Goal: Transaction & Acquisition: Purchase product/service

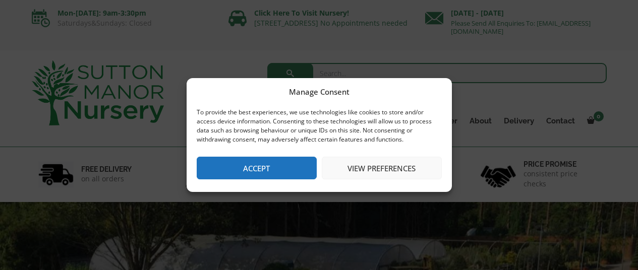
click at [304, 164] on button "Accept" at bounding box center [257, 168] width 120 height 23
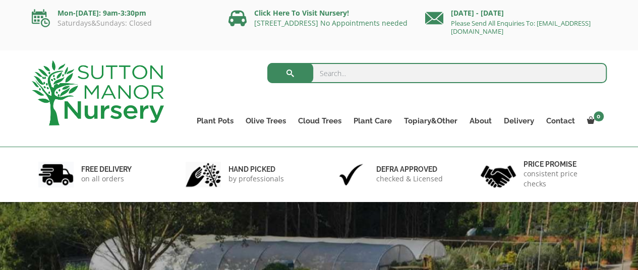
click at [437, 72] on input "search" at bounding box center [436, 73] width 339 height 20
paste input "The Milan Pot 65 Colour Charcoal"
drag, startPoint x: 437, startPoint y: 72, endPoint x: 376, endPoint y: 76, distance: 60.6
click at [376, 76] on input "The Milan Pot 65 Colour Charcoal" at bounding box center [436, 73] width 339 height 20
type input "The Milan Pot 65"
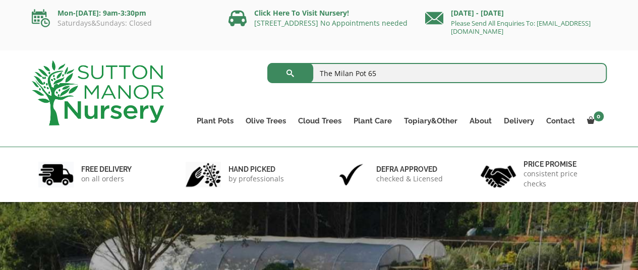
click at [267, 63] on button "submit" at bounding box center [290, 73] width 46 height 20
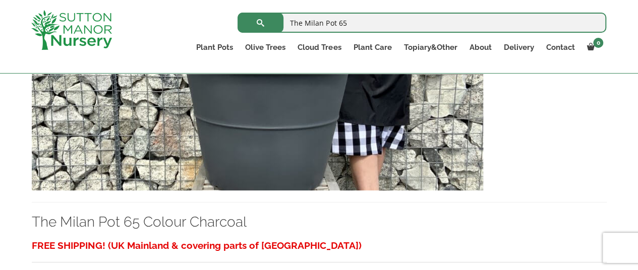
scroll to position [2168, 0]
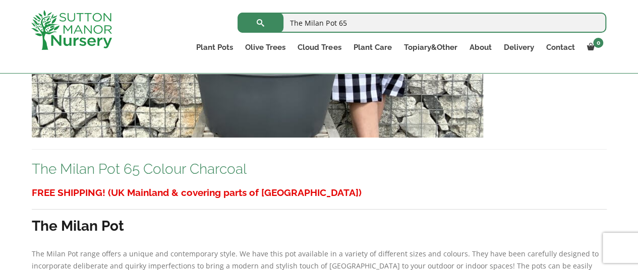
click at [158, 167] on link "The Milan Pot 65 Colour Charcoal" at bounding box center [139, 169] width 215 height 17
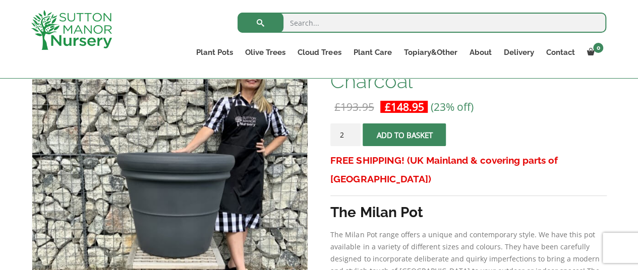
click at [351, 131] on input "2" at bounding box center [345, 135] width 30 height 23
click at [351, 131] on input "3" at bounding box center [345, 135] width 30 height 23
type input "4"
click at [351, 131] on input "4" at bounding box center [345, 135] width 30 height 23
click at [404, 135] on span "submit" at bounding box center [404, 135] width 0 height 0
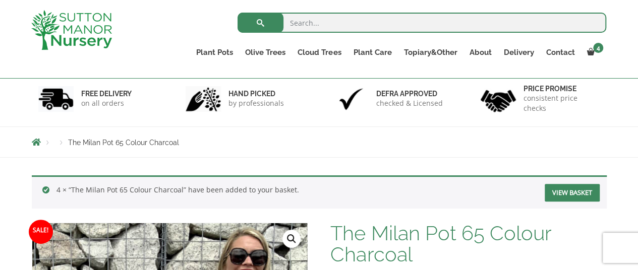
scroll to position [164, 0]
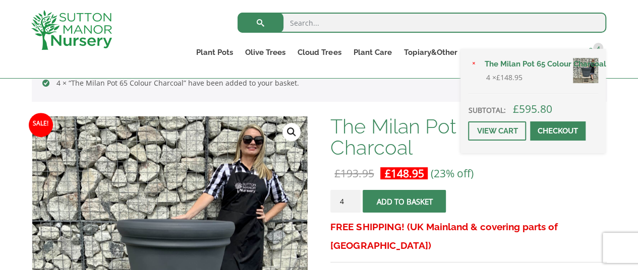
click at [602, 48] on span "4" at bounding box center [598, 48] width 10 height 10
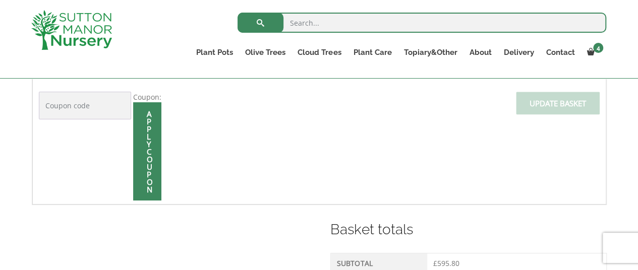
scroll to position [385, 0]
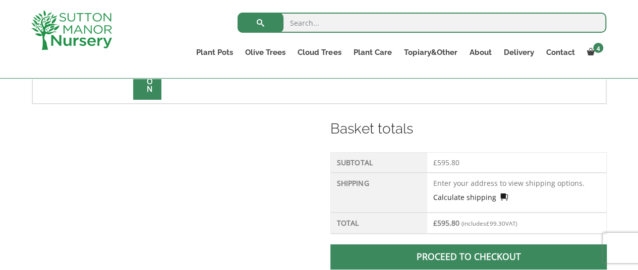
click at [462, 193] on link "Calculate shipping" at bounding box center [470, 197] width 75 height 11
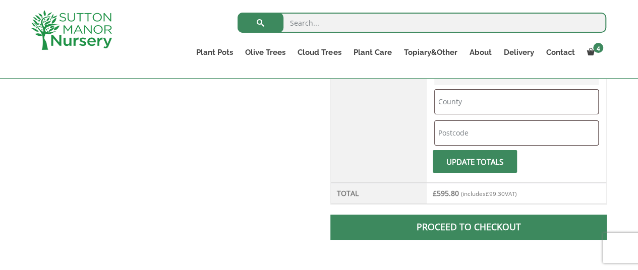
scroll to position [486, 0]
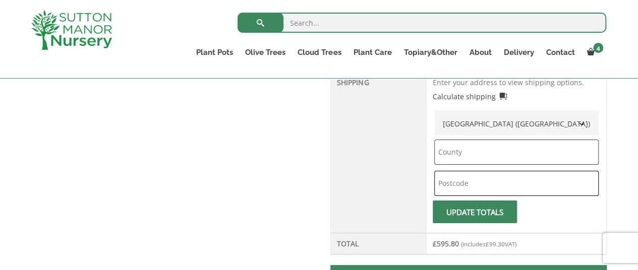
click at [460, 178] on input "text" at bounding box center [516, 183] width 164 height 25
type input "W1W 7JB"
click at [513, 152] on input "text" at bounding box center [516, 152] width 164 height 25
type input "London"
click at [474, 212] on span "submit" at bounding box center [474, 212] width 0 height 0
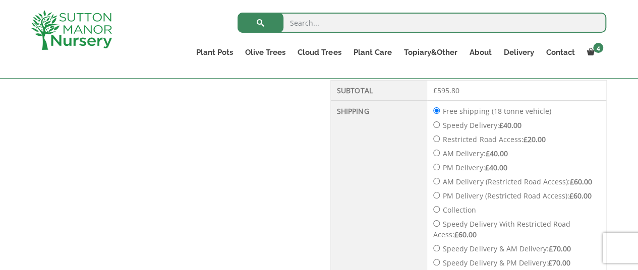
scroll to position [477, 0]
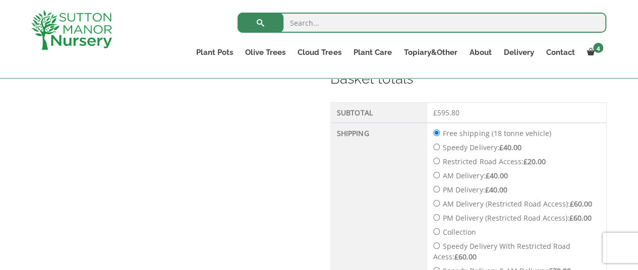
click at [476, 144] on label "Speedy Delivery: £ 40.00" at bounding box center [482, 148] width 78 height 10
click at [440, 144] on input "Speedy Delivery: £ 40.00" at bounding box center [436, 147] width 7 height 7
radio input "true"
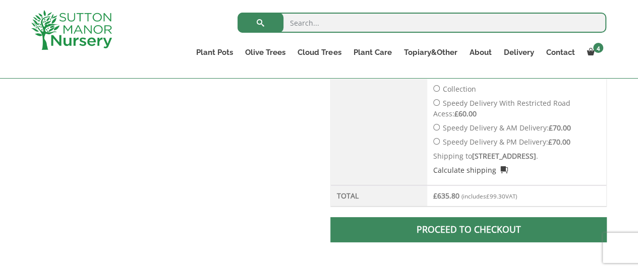
scroll to position [547, 0]
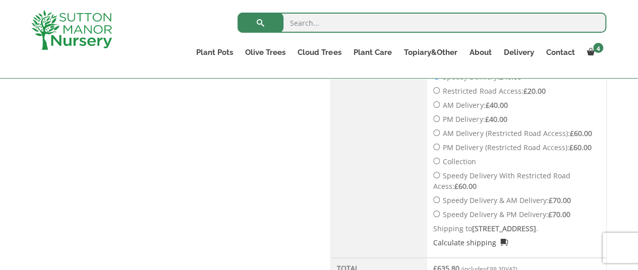
click at [443, 199] on label "Speedy Delivery & AM Delivery: £ 70.00" at bounding box center [507, 201] width 128 height 10
click at [440, 199] on input "Speedy Delivery & AM Delivery: £ 70.00" at bounding box center [436, 200] width 7 height 7
radio input "true"
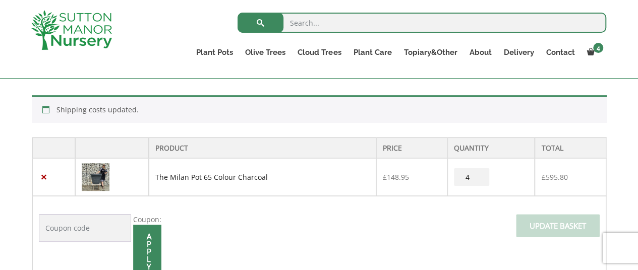
scroll to position [195, 0]
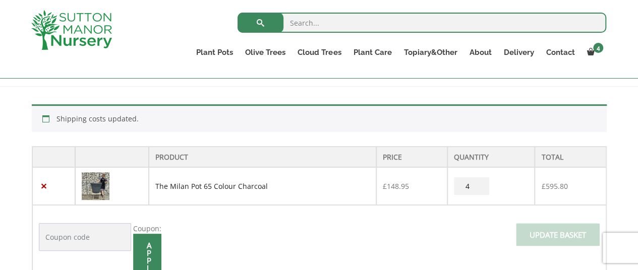
click at [182, 183] on link "The Milan Pot 65 Colour Charcoal" at bounding box center [211, 186] width 112 height 10
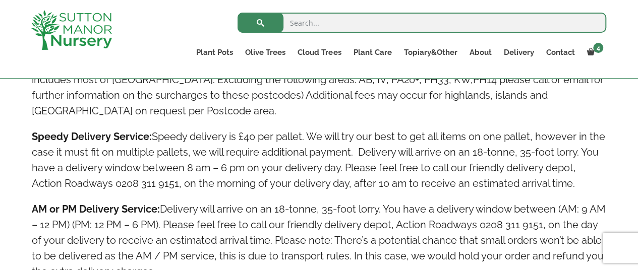
scroll to position [688, 0]
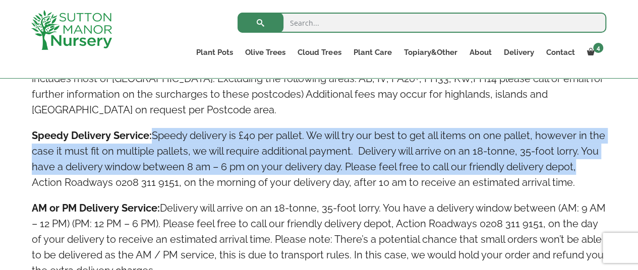
drag, startPoint x: 151, startPoint y: 135, endPoint x: 600, endPoint y: 172, distance: 450.2
click at [600, 172] on h4 "Speedy Delivery Service: Speedy delivery is £40 per pallet. We will try our bes…" at bounding box center [319, 159] width 575 height 63
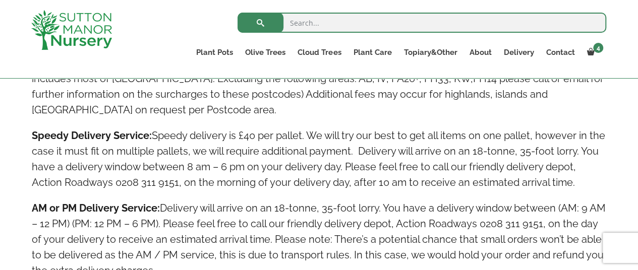
click at [166, 184] on h4 "Speedy Delivery Service: Speedy delivery is £40 per pallet. We will try our bes…" at bounding box center [319, 159] width 575 height 63
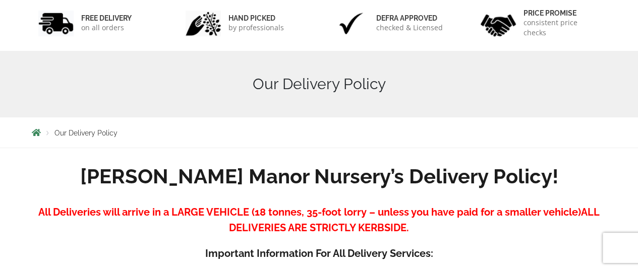
scroll to position [33, 0]
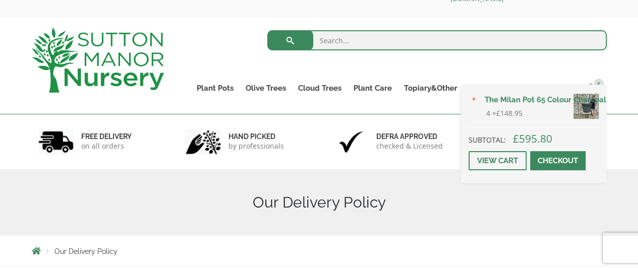
click at [596, 84] on span "4" at bounding box center [598, 84] width 10 height 10
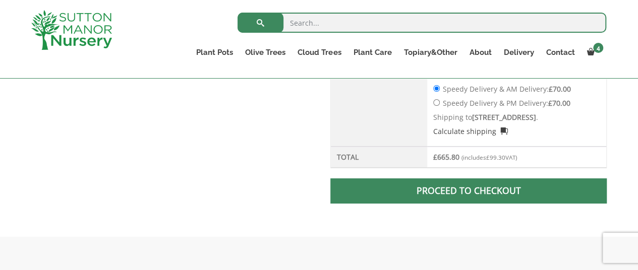
scroll to position [706, 0]
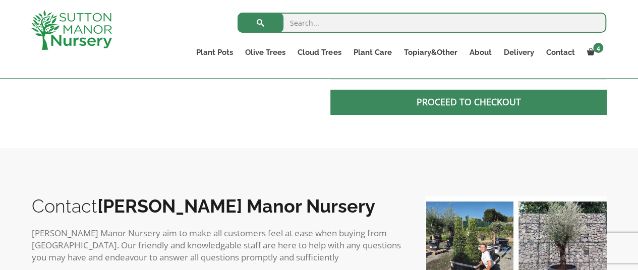
click at [492, 103] on link "Proceed to checkout" at bounding box center [468, 102] width 276 height 25
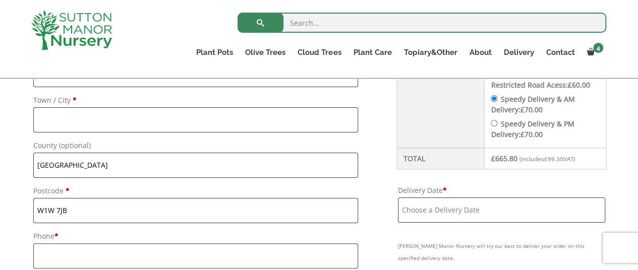
scroll to position [587, 0]
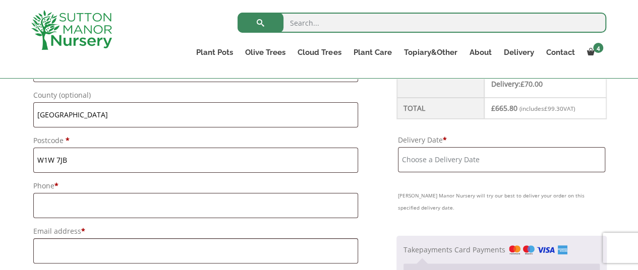
click at [445, 167] on input "Delivery Date *" at bounding box center [501, 159] width 207 height 25
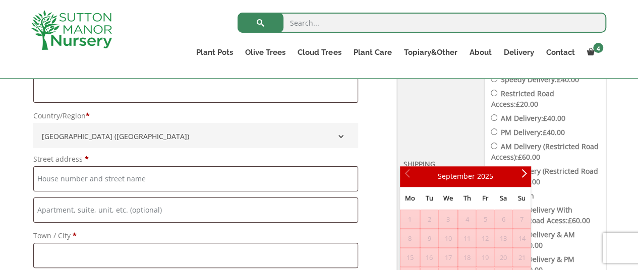
scroll to position [385, 0]
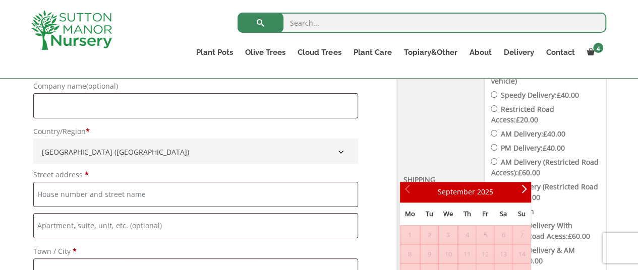
click at [543, 93] on label "Speedy Delivery: £ 40.00" at bounding box center [539, 95] width 78 height 10
click at [497, 93] on input "Speedy Delivery: £ 40.00" at bounding box center [494, 94] width 7 height 7
radio input "true"
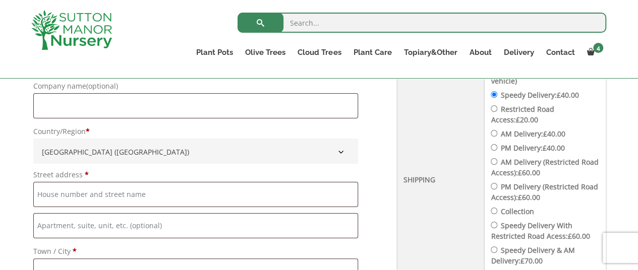
scroll to position [536, 0]
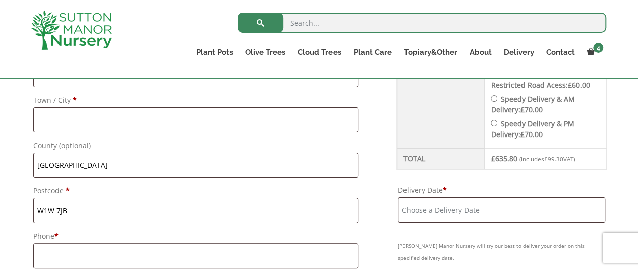
click at [476, 213] on input "Delivery Date *" at bounding box center [501, 210] width 207 height 25
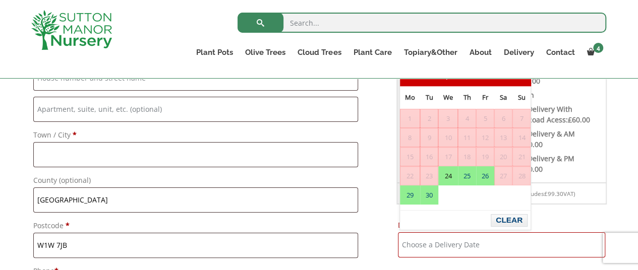
scroll to position [486, 0]
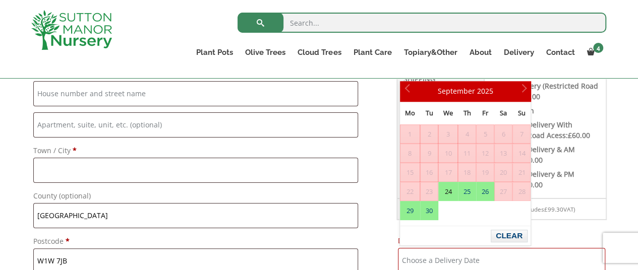
click at [448, 189] on link "24" at bounding box center [448, 191] width 19 height 18
type input "[DATE]"
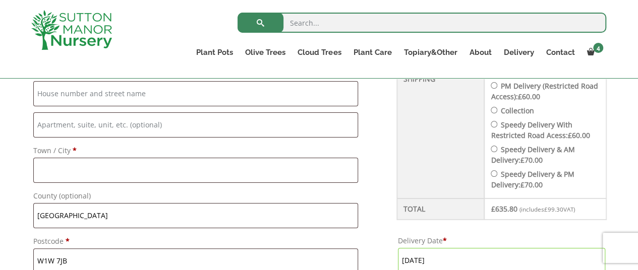
click at [496, 123] on input "Speedy Delivery With Restricted Road Acess: £ 60.00" at bounding box center [494, 124] width 7 height 7
radio input "true"
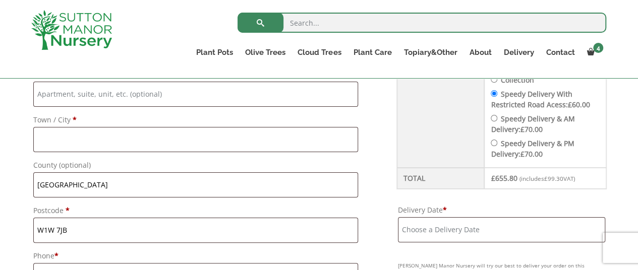
scroll to position [587, 0]
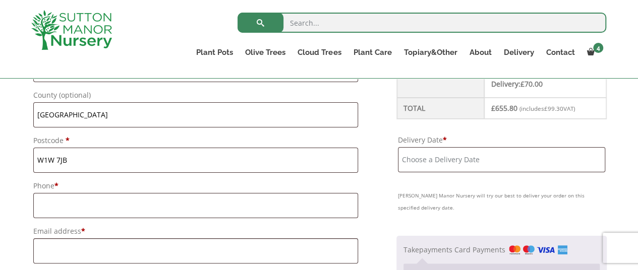
click at [473, 151] on input "Delivery Date *" at bounding box center [501, 159] width 207 height 25
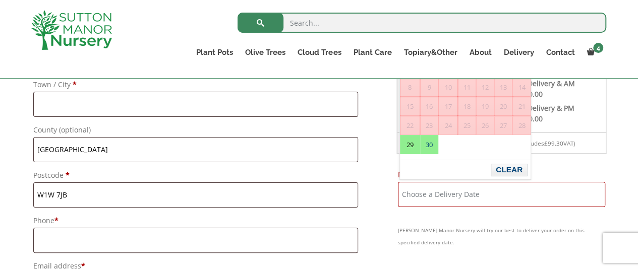
scroll to position [536, 0]
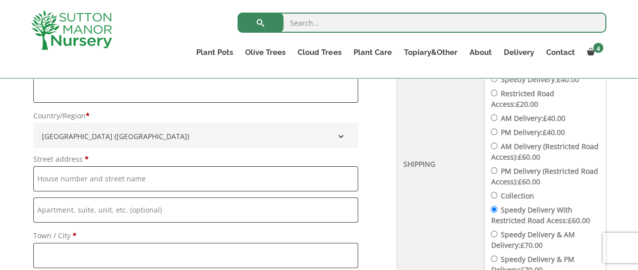
scroll to position [385, 0]
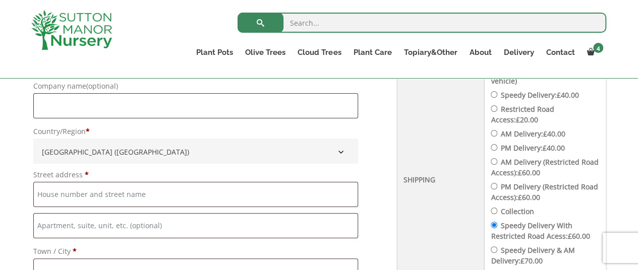
click at [529, 105] on label "Restricted Road Access: £ 20.00" at bounding box center [522, 114] width 63 height 20
click at [497, 105] on input "Restricted Road Access: £ 20.00" at bounding box center [494, 108] width 7 height 7
radio input "true"
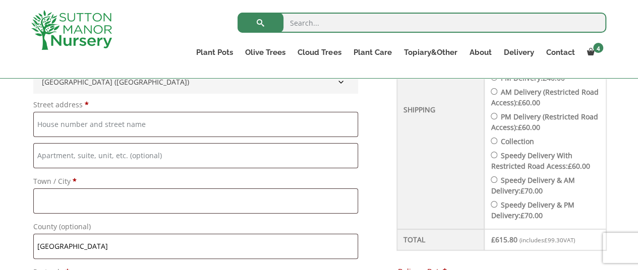
scroll to position [436, 0]
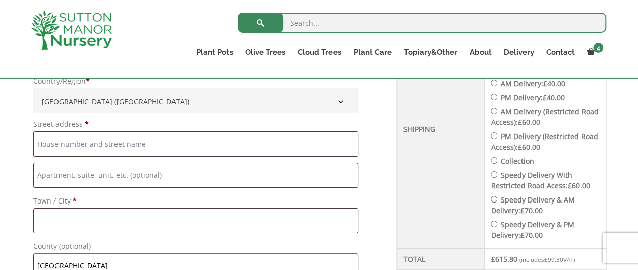
click at [536, 138] on label "PM Delivery (Restricted Road Access): £ 60.00" at bounding box center [544, 142] width 107 height 20
click at [497, 138] on input "PM Delivery (Restricted Road Access): £ 60.00" at bounding box center [494, 136] width 7 height 7
radio input "true"
click at [540, 171] on label "Speedy Delivery With Restricted Road Acess: £ 60.00" at bounding box center [540, 180] width 99 height 20
click at [497, 171] on input "Speedy Delivery With Restricted Road Acess: £ 60.00" at bounding box center [494, 174] width 7 height 7
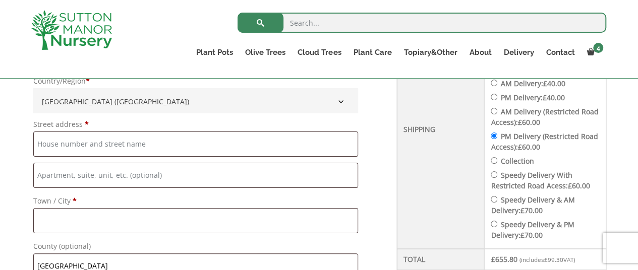
radio input "true"
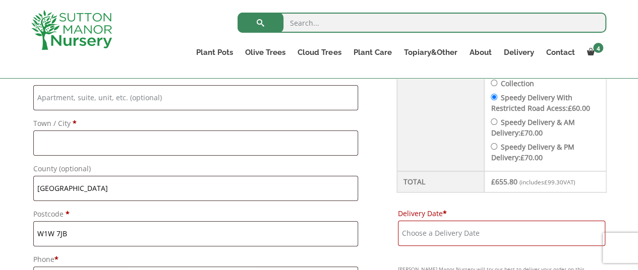
scroll to position [536, 0]
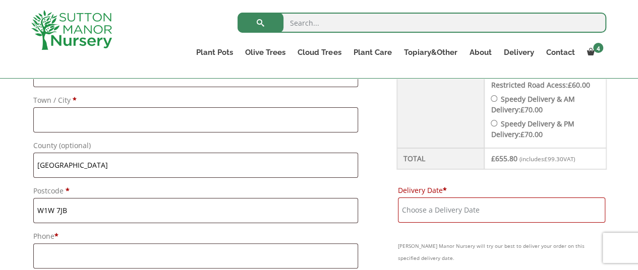
click at [467, 201] on input "Delivery Date *" at bounding box center [501, 210] width 207 height 25
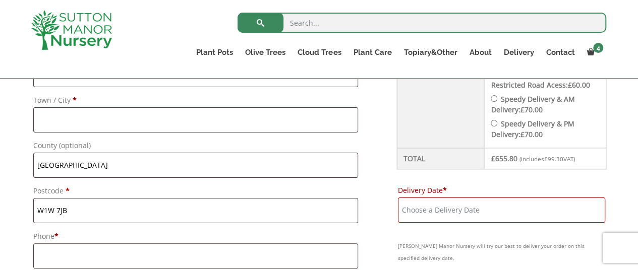
click at [533, 100] on label "Speedy Delivery & AM Delivery: £ 70.00" at bounding box center [533, 104] width 84 height 20
click at [497, 100] on input "Speedy Delivery & AM Delivery: £ 70.00" at bounding box center [494, 98] width 7 height 7
radio input "true"
click at [478, 203] on input "Delivery Date *" at bounding box center [501, 210] width 207 height 25
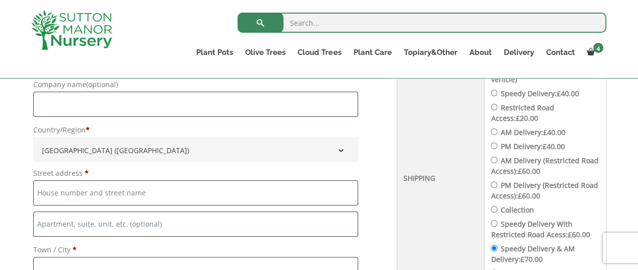
scroll to position [385, 0]
click at [537, 90] on label "Speedy Delivery: £ 40.00" at bounding box center [539, 95] width 78 height 10
click at [497, 91] on input "Speedy Delivery: £ 40.00" at bounding box center [494, 94] width 7 height 7
radio input "true"
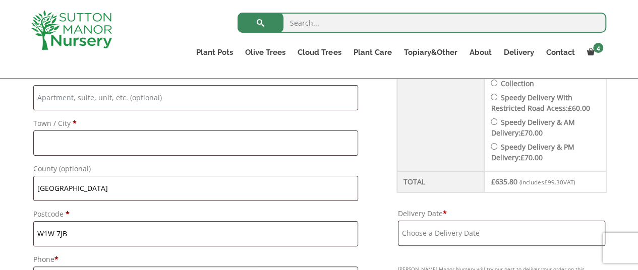
scroll to position [637, 0]
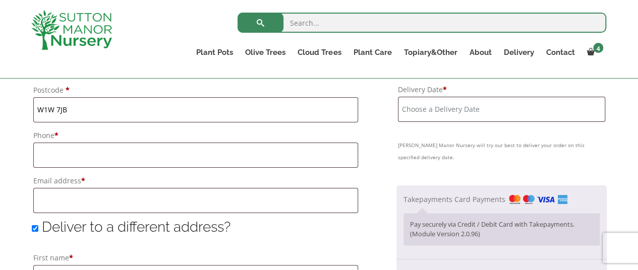
click at [509, 105] on input "Delivery Date *" at bounding box center [501, 109] width 207 height 25
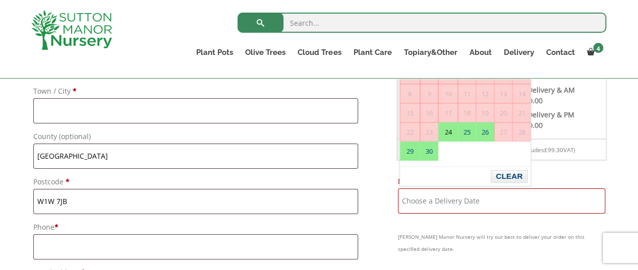
scroll to position [536, 0]
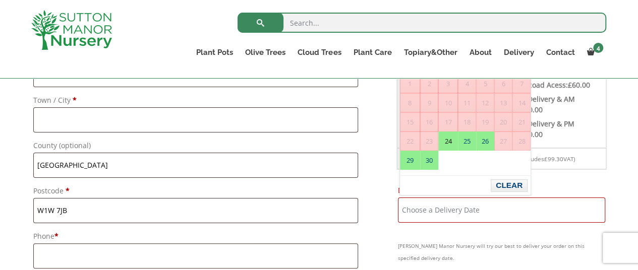
click at [452, 143] on link "24" at bounding box center [448, 141] width 19 height 18
type input "[DATE]"
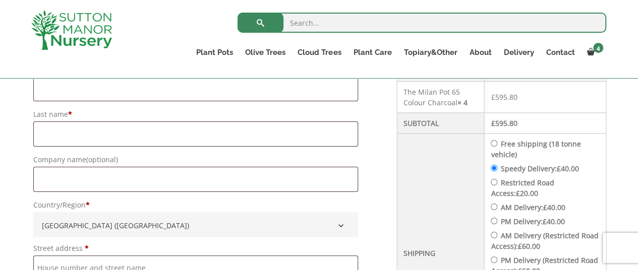
scroll to position [302, 0]
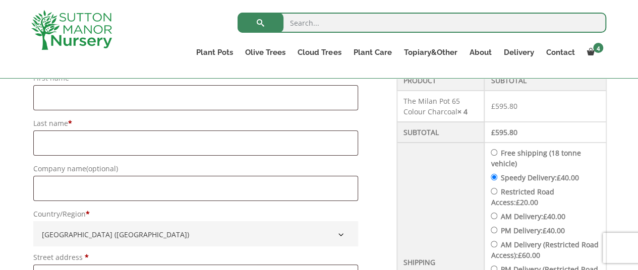
drag, startPoint x: 506, startPoint y: 148, endPoint x: 497, endPoint y: 152, distance: 9.9
click at [506, 148] on label "Free shipping (18 tonne vehicle)" at bounding box center [536, 158] width 90 height 20
click at [497, 149] on input "Free shipping (18 tonne vehicle)" at bounding box center [494, 152] width 7 height 7
radio input "true"
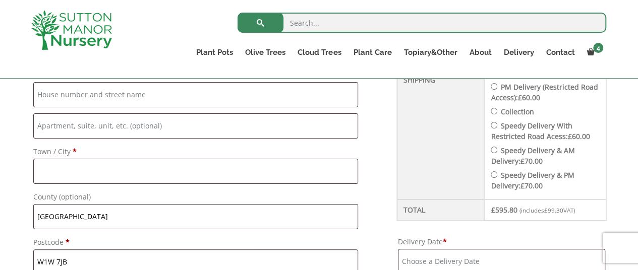
scroll to position [555, 0]
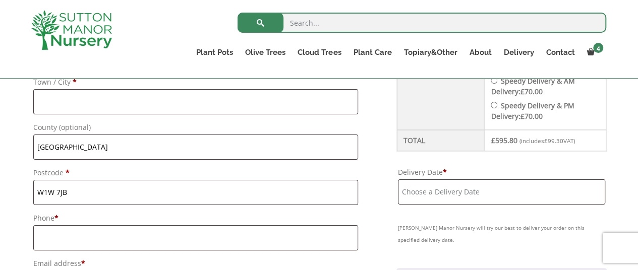
click at [435, 191] on input "Delivery Date *" at bounding box center [501, 191] width 207 height 25
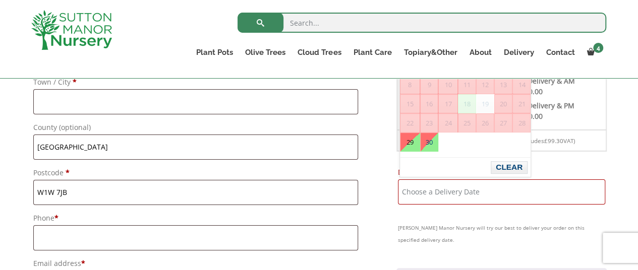
click at [468, 104] on span "18" at bounding box center [466, 104] width 17 height 18
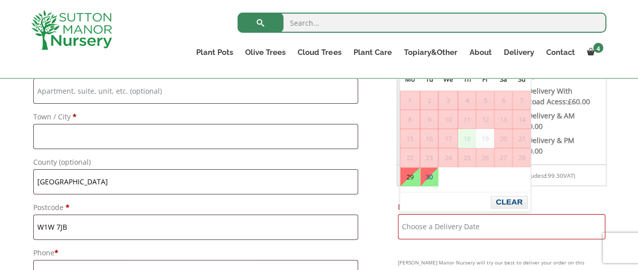
scroll to position [504, 0]
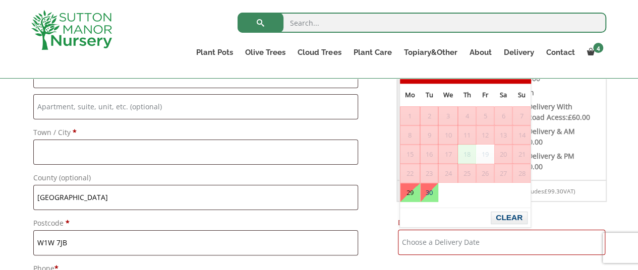
click at [482, 158] on span "19" at bounding box center [484, 154] width 17 height 18
click at [485, 155] on span "19" at bounding box center [484, 154] width 17 height 18
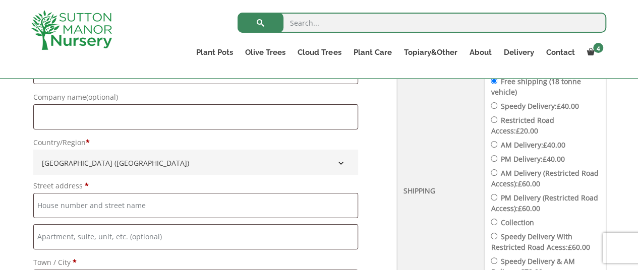
scroll to position [353, 0]
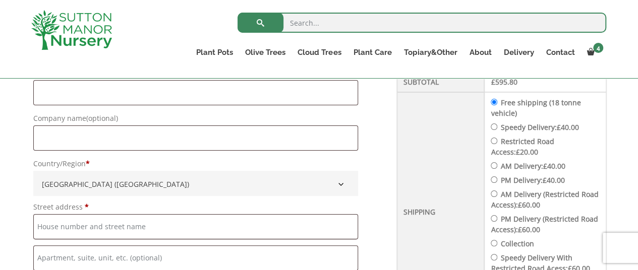
click at [530, 163] on label "AM Delivery: £ 40.00" at bounding box center [532, 166] width 65 height 10
click at [497, 163] on input "AM Delivery: £ 40.00" at bounding box center [494, 165] width 7 height 7
radio input "true"
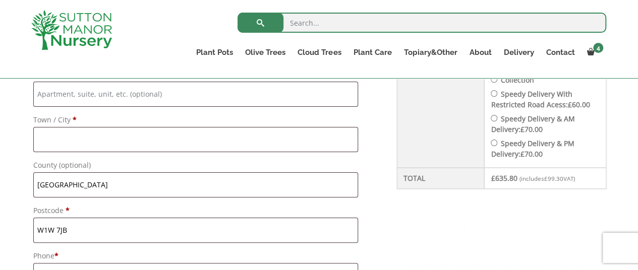
scroll to position [555, 0]
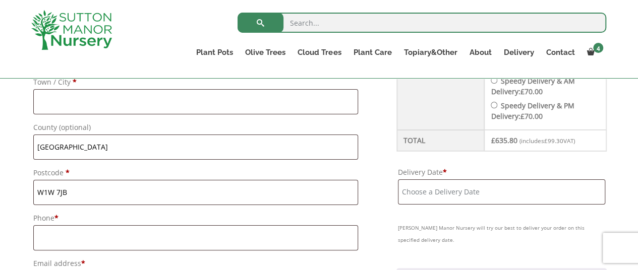
click at [461, 181] on input "Delivery Date *" at bounding box center [501, 191] width 207 height 25
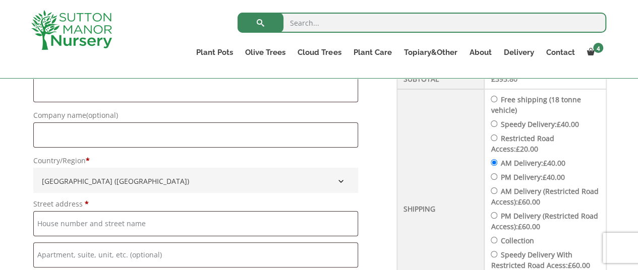
scroll to position [353, 0]
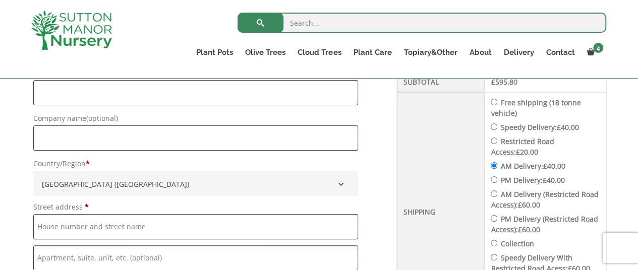
click at [505, 125] on label "Speedy Delivery: £ 40.00" at bounding box center [539, 128] width 78 height 10
click at [497, 125] on input "Speedy Delivery: £ 40.00" at bounding box center [494, 127] width 7 height 7
radio input "true"
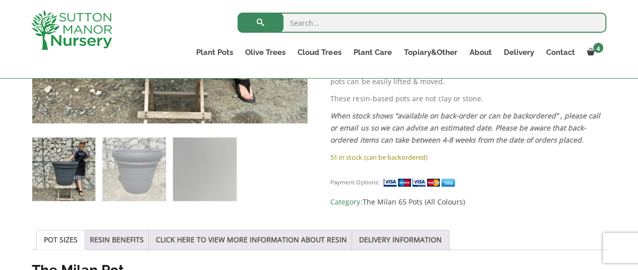
scroll to position [486, 0]
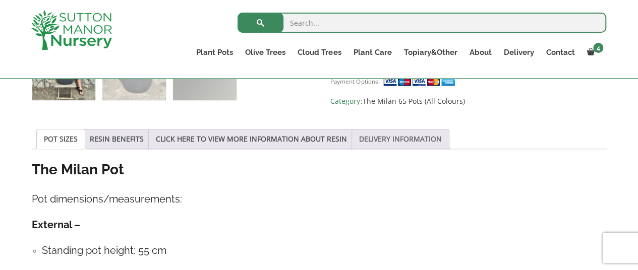
click at [382, 138] on link "DELIVERY INFORMATION" at bounding box center [400, 139] width 83 height 19
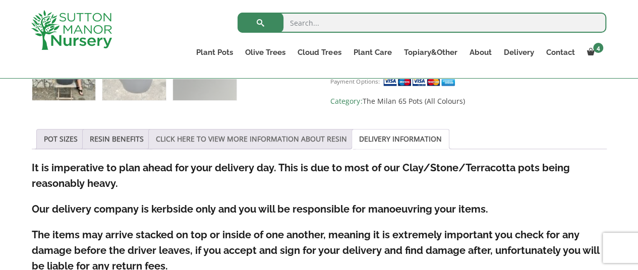
click at [282, 139] on link "CLICK HERE TO VIEW MORE INFORMATION ABOUT RESIN" at bounding box center [251, 139] width 191 height 19
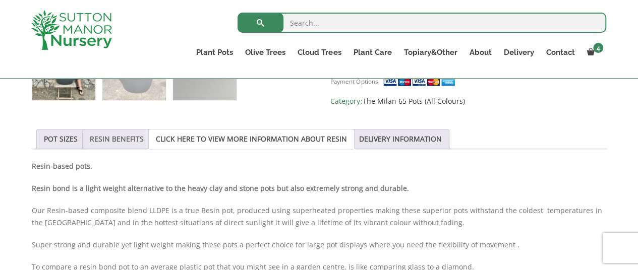
click at [125, 137] on link "RESIN BENEFITS" at bounding box center [117, 139] width 54 height 19
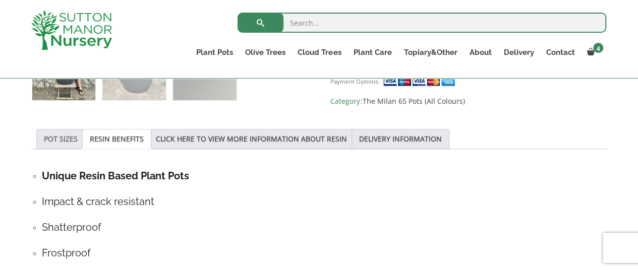
click at [55, 135] on link "POT SIZES" at bounding box center [61, 139] width 34 height 19
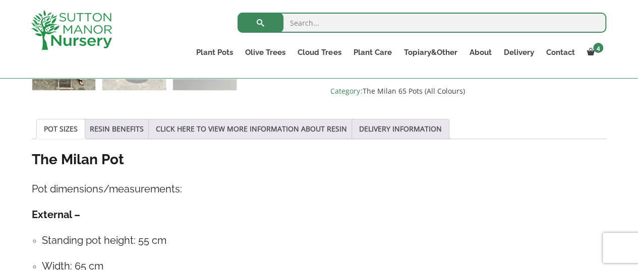
scroll to position [436, 0]
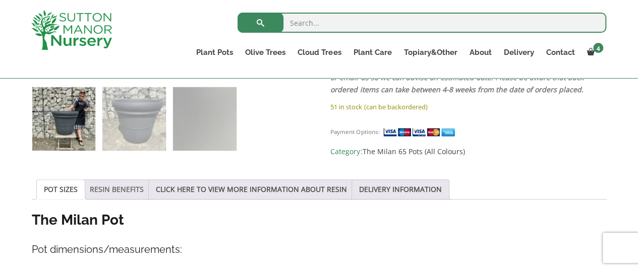
click at [136, 187] on link "RESIN BENEFITS" at bounding box center [117, 189] width 54 height 19
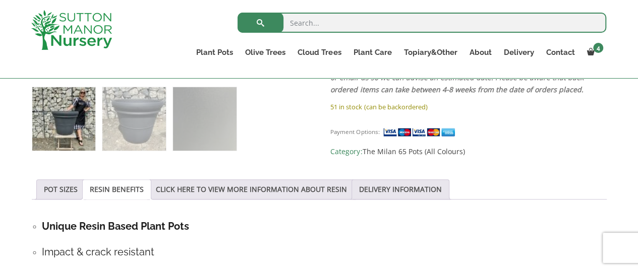
scroll to position [486, 0]
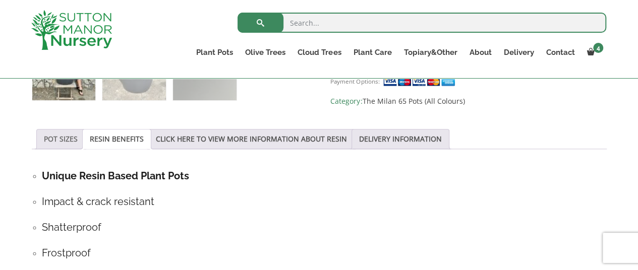
click at [69, 139] on link "POT SIZES" at bounding box center [61, 139] width 34 height 19
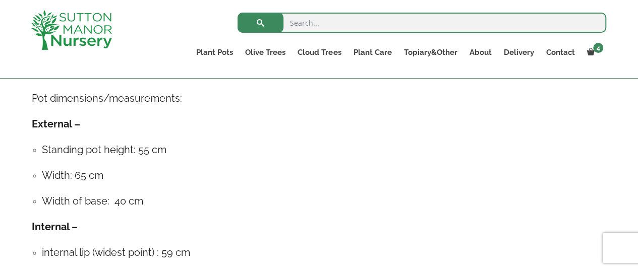
scroll to position [637, 0]
